Goal: Information Seeking & Learning: Learn about a topic

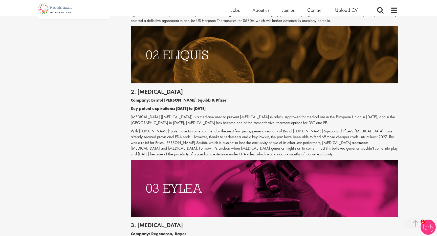
scroll to position [465, 0]
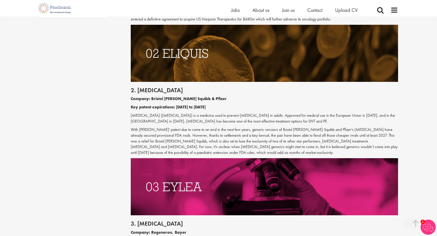
click at [231, 119] on p "[MEDICAL_DATA] ([MEDICAL_DATA]) is a medicine used to prevent [MEDICAL_DATA] in…" at bounding box center [265, 119] width 268 height 12
click at [248, 119] on p "[MEDICAL_DATA] ([MEDICAL_DATA]) is a medicine used to prevent [MEDICAL_DATA] in…" at bounding box center [265, 119] width 268 height 12
click at [262, 116] on p "[MEDICAL_DATA] ([MEDICAL_DATA]) is a medicine used to prevent [MEDICAL_DATA] in…" at bounding box center [265, 119] width 268 height 12
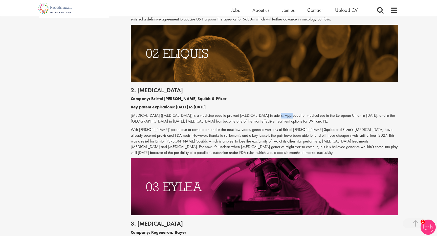
click at [262, 116] on p "[MEDICAL_DATA] ([MEDICAL_DATA]) is a medicine used to prevent [MEDICAL_DATA] in…" at bounding box center [265, 119] width 268 height 12
click at [288, 117] on p "[MEDICAL_DATA] ([MEDICAL_DATA]) is a medicine used to prevent [MEDICAL_DATA] in…" at bounding box center [265, 119] width 268 height 12
click at [200, 121] on p "[MEDICAL_DATA] ([MEDICAL_DATA]) is a medicine used to prevent [MEDICAL_DATA] in…" at bounding box center [265, 119] width 268 height 12
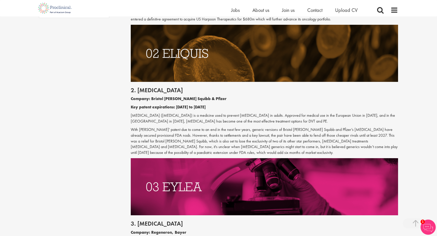
click at [219, 123] on p "[MEDICAL_DATA] ([MEDICAL_DATA]) is a medicine used to prevent [MEDICAL_DATA] in…" at bounding box center [265, 119] width 268 height 12
click at [244, 127] on p "With [PERSON_NAME]' patent due to come to an end in the next few years, generic…" at bounding box center [265, 141] width 268 height 29
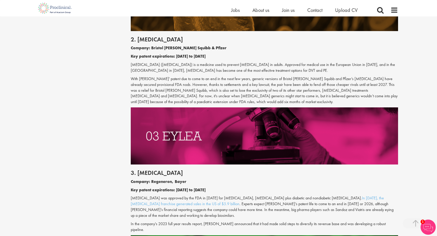
scroll to position [533, 0]
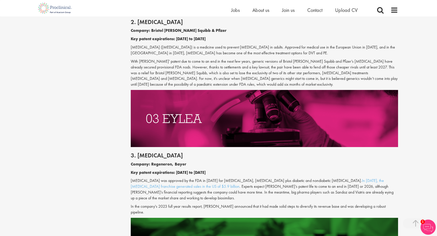
click at [135, 47] on p "[MEDICAL_DATA] ([MEDICAL_DATA]) is a medicine used to prevent [MEDICAL_DATA] in…" at bounding box center [265, 51] width 268 height 12
copy p "[MEDICAL_DATA]"
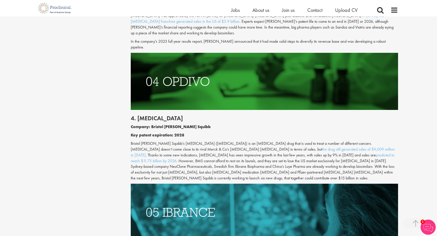
scroll to position [700, 0]
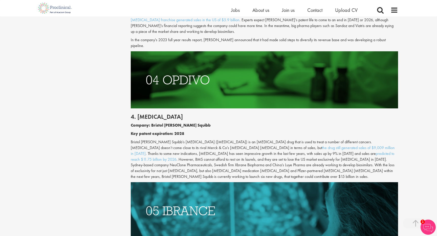
click at [214, 153] on p "Bristol [PERSON_NAME] Squibb’s [MEDICAL_DATA] ([MEDICAL_DATA]) is an [MEDICAL_D…" at bounding box center [265, 159] width 268 height 40
click at [233, 153] on p "Bristol [PERSON_NAME] Squibb’s [MEDICAL_DATA] ([MEDICAL_DATA]) is an [MEDICAL_D…" at bounding box center [265, 159] width 268 height 40
click at [245, 153] on p "Bristol [PERSON_NAME] Squibb’s [MEDICAL_DATA] ([MEDICAL_DATA]) is an [MEDICAL_D…" at bounding box center [265, 159] width 268 height 40
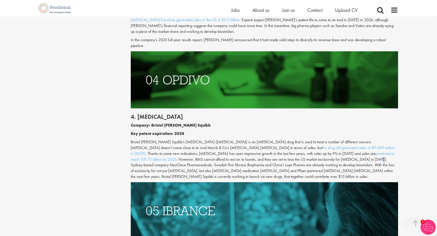
click at [245, 153] on p "Bristol [PERSON_NAME] Squibb’s [MEDICAL_DATA] ([MEDICAL_DATA]) is an [MEDICAL_D…" at bounding box center [265, 159] width 268 height 40
click at [257, 154] on p "Bristol [PERSON_NAME] Squibb’s [MEDICAL_DATA] ([MEDICAL_DATA]) is an [MEDICAL_D…" at bounding box center [265, 159] width 268 height 40
click at [281, 153] on p "Bristol [PERSON_NAME] Squibb’s [MEDICAL_DATA] ([MEDICAL_DATA]) is an [MEDICAL_D…" at bounding box center [265, 159] width 268 height 40
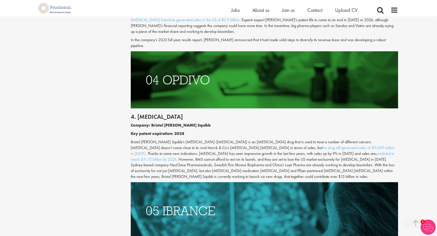
click at [307, 153] on p "Bristol [PERSON_NAME] Squibb’s [MEDICAL_DATA] ([MEDICAL_DATA]) is an [MEDICAL_D…" at bounding box center [265, 159] width 268 height 40
click at [164, 159] on p "Bristol [PERSON_NAME] Squibb’s [MEDICAL_DATA] ([MEDICAL_DATA]) is an [MEDICAL_D…" at bounding box center [265, 159] width 268 height 40
click at [184, 159] on p "Bristol [PERSON_NAME] Squibb’s [MEDICAL_DATA] ([MEDICAL_DATA]) is an [MEDICAL_D…" at bounding box center [265, 159] width 268 height 40
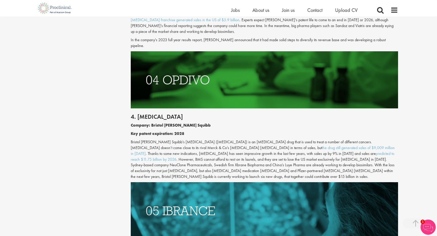
click at [202, 159] on p "Bristol [PERSON_NAME] Squibb’s [MEDICAL_DATA] ([MEDICAL_DATA]) is an [MEDICAL_D…" at bounding box center [265, 159] width 268 height 40
click at [224, 159] on p "Bristol [PERSON_NAME] Squibb’s [MEDICAL_DATA] ([MEDICAL_DATA]) is an [MEDICAL_D…" at bounding box center [265, 159] width 268 height 40
click at [247, 160] on p "Bristol [PERSON_NAME] Squibb’s [MEDICAL_DATA] ([MEDICAL_DATA]) is an [MEDICAL_D…" at bounding box center [265, 159] width 268 height 40
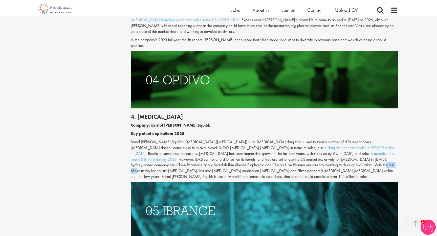
click at [247, 160] on p "Bristol [PERSON_NAME] Squibb’s [MEDICAL_DATA] ([MEDICAL_DATA]) is an [MEDICAL_D…" at bounding box center [265, 159] width 268 height 40
click at [276, 160] on p "Bristol [PERSON_NAME] Squibb’s [MEDICAL_DATA] ([MEDICAL_DATA]) is an [MEDICAL_D…" at bounding box center [265, 159] width 268 height 40
click at [288, 160] on p "Bristol [PERSON_NAME] Squibb’s [MEDICAL_DATA] ([MEDICAL_DATA]) is an [MEDICAL_D…" at bounding box center [265, 159] width 268 height 40
click at [277, 160] on p "Bristol [PERSON_NAME] Squibb’s [MEDICAL_DATA] ([MEDICAL_DATA]) is an [MEDICAL_D…" at bounding box center [265, 159] width 268 height 40
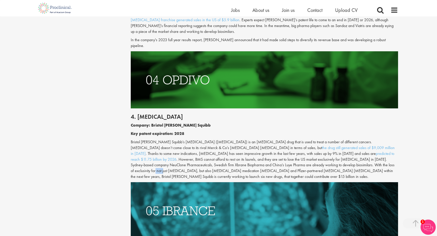
click at [277, 160] on p "Bristol [PERSON_NAME] Squibb’s [MEDICAL_DATA] ([MEDICAL_DATA]) is an [MEDICAL_D…" at bounding box center [265, 159] width 268 height 40
click at [263, 159] on p "Bristol [PERSON_NAME] Squibb’s [MEDICAL_DATA] ([MEDICAL_DATA]) is an [MEDICAL_D…" at bounding box center [265, 159] width 268 height 40
click at [273, 161] on p "Bristol [PERSON_NAME] Squibb’s [MEDICAL_DATA] ([MEDICAL_DATA]) is an [MEDICAL_D…" at bounding box center [265, 159] width 268 height 40
click at [276, 157] on p "Bristol [PERSON_NAME] Squibb’s [MEDICAL_DATA] ([MEDICAL_DATA]) is an [MEDICAL_D…" at bounding box center [265, 159] width 268 height 40
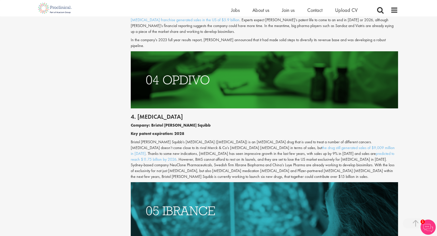
click at [281, 157] on p "Bristol [PERSON_NAME] Squibb’s [MEDICAL_DATA] ([MEDICAL_DATA]) is an [MEDICAL_D…" at bounding box center [265, 159] width 268 height 40
click at [293, 154] on p "Bristol [PERSON_NAME] Squibb’s [MEDICAL_DATA] ([MEDICAL_DATA]) is an [MEDICAL_D…" at bounding box center [265, 159] width 268 height 40
click at [285, 154] on p "Bristol [PERSON_NAME] Squibb’s [MEDICAL_DATA] ([MEDICAL_DATA]) is an [MEDICAL_D…" at bounding box center [265, 159] width 268 height 40
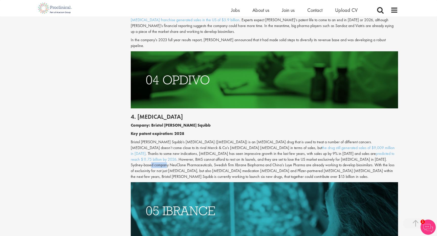
click at [285, 154] on p "Bristol [PERSON_NAME] Squibb’s [MEDICAL_DATA] ([MEDICAL_DATA]) is an [MEDICAL_D…" at bounding box center [265, 159] width 268 height 40
click at [294, 154] on p "Bristol [PERSON_NAME] Squibb’s [MEDICAL_DATA] ([MEDICAL_DATA]) is an [MEDICAL_D…" at bounding box center [265, 159] width 268 height 40
click at [284, 154] on p "Bristol [PERSON_NAME] Squibb’s [MEDICAL_DATA] ([MEDICAL_DATA]) is an [MEDICAL_D…" at bounding box center [265, 159] width 268 height 40
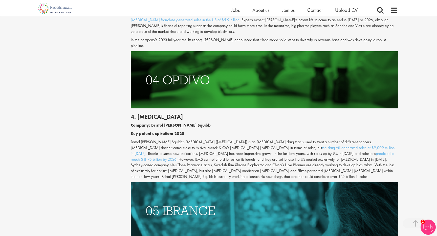
click at [298, 153] on p "Bristol [PERSON_NAME] Squibb’s [MEDICAL_DATA] ([MEDICAL_DATA]) is an [MEDICAL_D…" at bounding box center [265, 159] width 268 height 40
click at [288, 154] on p "Bristol [PERSON_NAME] Squibb’s [MEDICAL_DATA] ([MEDICAL_DATA]) is an [MEDICAL_D…" at bounding box center [265, 159] width 268 height 40
click at [298, 154] on p "Bristol [PERSON_NAME] Squibb’s [MEDICAL_DATA] ([MEDICAL_DATA]) is an [MEDICAL_D…" at bounding box center [265, 159] width 268 height 40
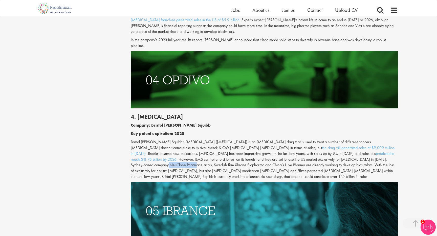
click at [298, 154] on p "Bristol [PERSON_NAME] Squibb’s [MEDICAL_DATA] ([MEDICAL_DATA]) is an [MEDICAL_D…" at bounding box center [265, 159] width 268 height 40
click at [285, 153] on p "Bristol [PERSON_NAME] Squibb’s [MEDICAL_DATA] ([MEDICAL_DATA]) is an [MEDICAL_D…" at bounding box center [265, 159] width 268 height 40
